Goal: Task Accomplishment & Management: Manage account settings

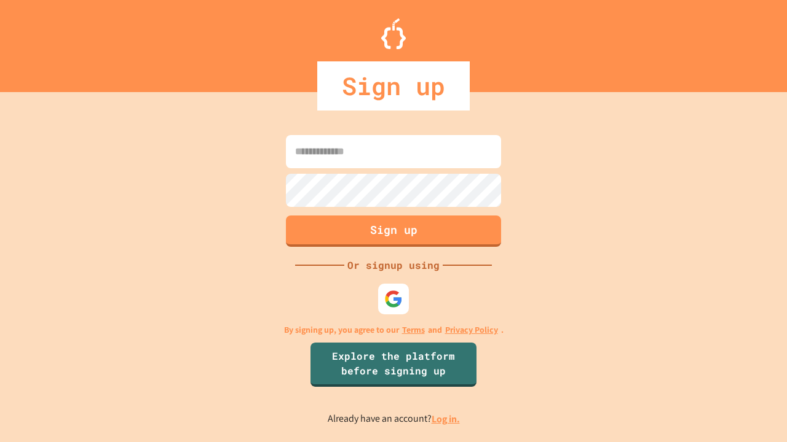
click at [446, 419] on link "Log in." at bounding box center [445, 419] width 28 height 13
